Goal: Find specific page/section: Find specific page/section

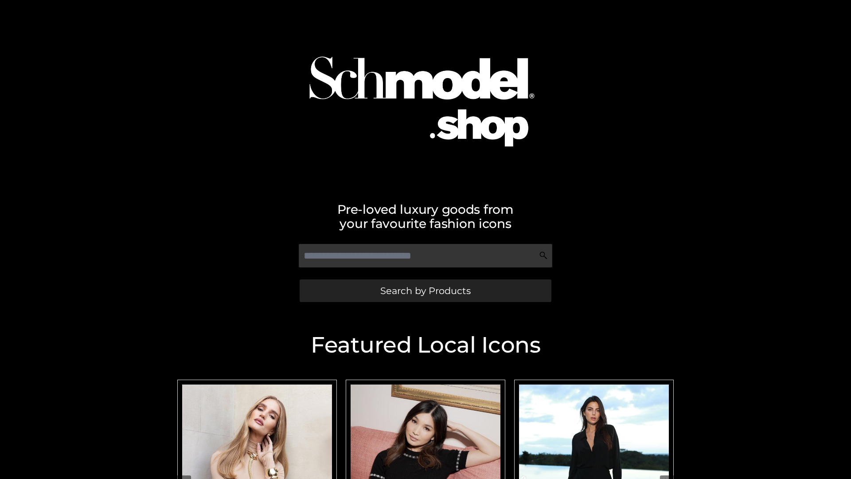
click at [425, 290] on span "Search by Products" at bounding box center [425, 290] width 90 height 9
